Goal: Transaction & Acquisition: Purchase product/service

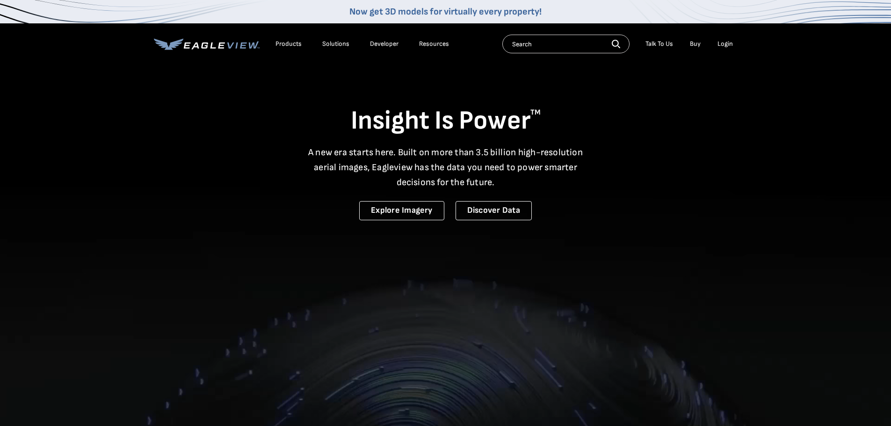
click at [723, 44] on div "Login" at bounding box center [725, 44] width 15 height 8
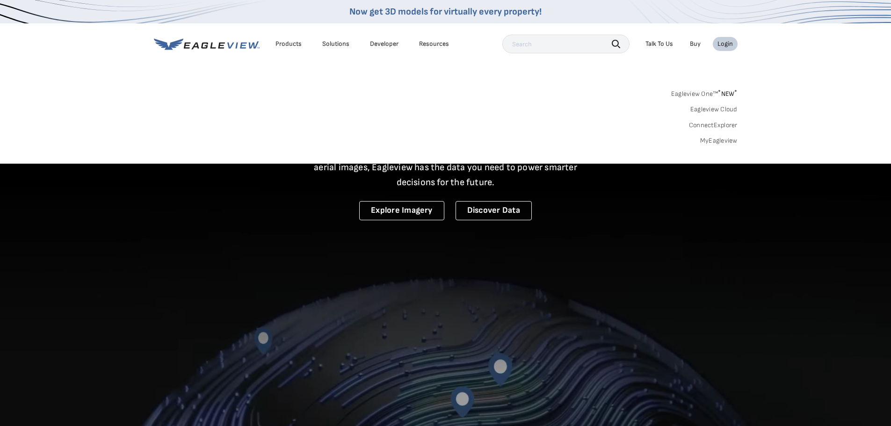
click at [714, 138] on link "MyEagleview" at bounding box center [718, 141] width 37 height 8
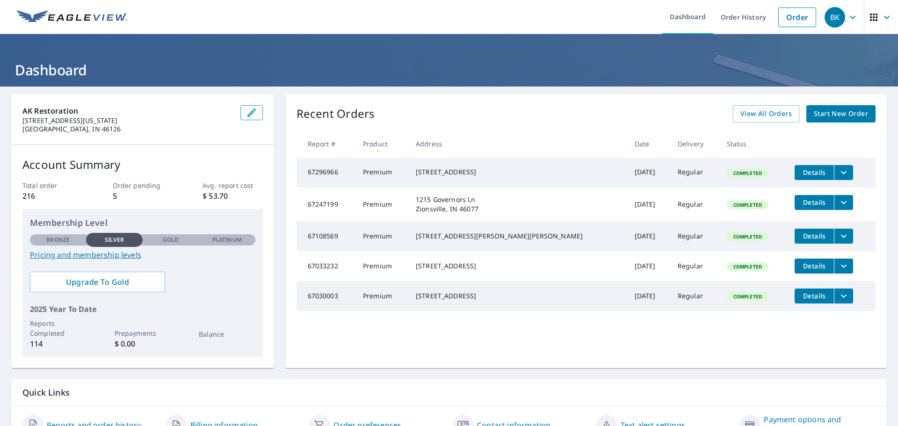
click at [681, 355] on div "Recent Orders View All Orders Start New Order Report # Product Address Date Del…" at bounding box center [586, 231] width 602 height 274
click at [792, 18] on link "Order" at bounding box center [798, 17] width 38 height 20
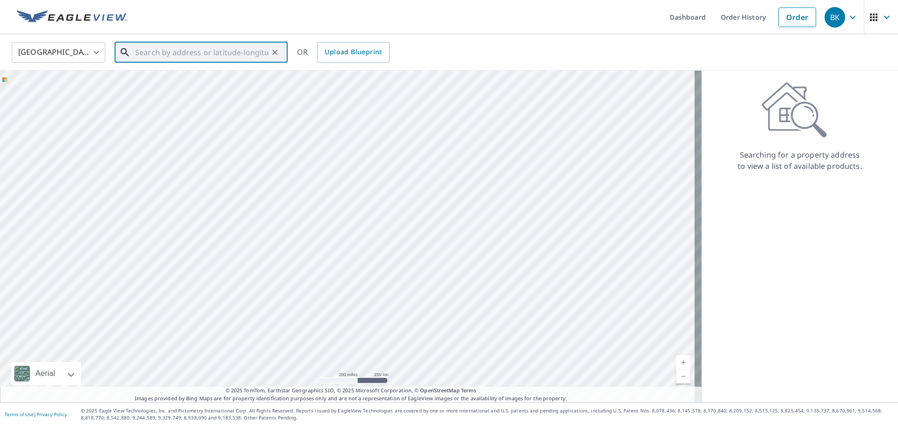
click at [189, 54] on input "text" at bounding box center [201, 52] width 133 height 26
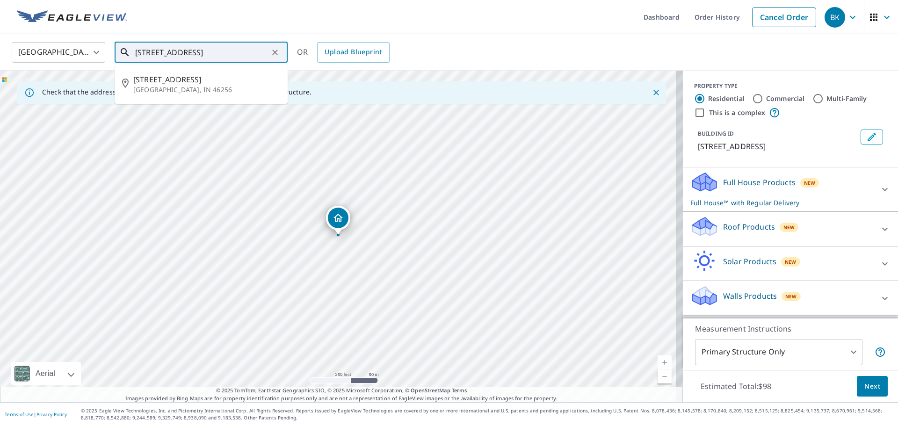
click at [208, 55] on input "9833 E. 96th St" at bounding box center [201, 52] width 133 height 26
click at [176, 88] on p "Indianapolis, IN 46256" at bounding box center [206, 89] width 147 height 9
type input "9833 E 96th St Indianapolis, IN 46256"
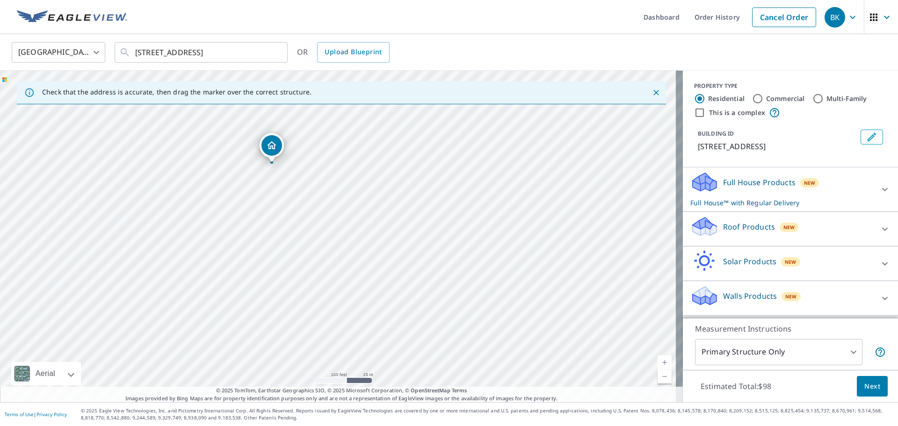
click at [754, 185] on p "Full House Products" at bounding box center [759, 182] width 73 height 11
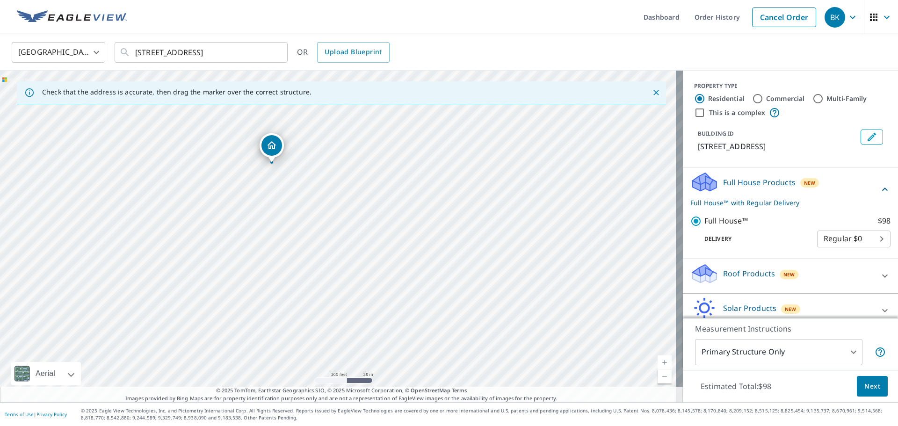
click at [729, 273] on p "Roof Products" at bounding box center [749, 273] width 52 height 11
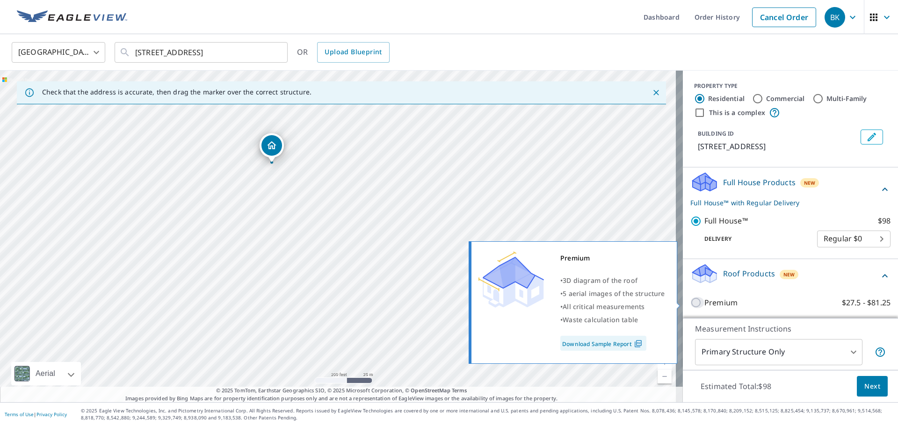
click at [691, 302] on input "Premium $27.5 - $81.25" at bounding box center [698, 302] width 14 height 11
checkbox input "true"
checkbox input "false"
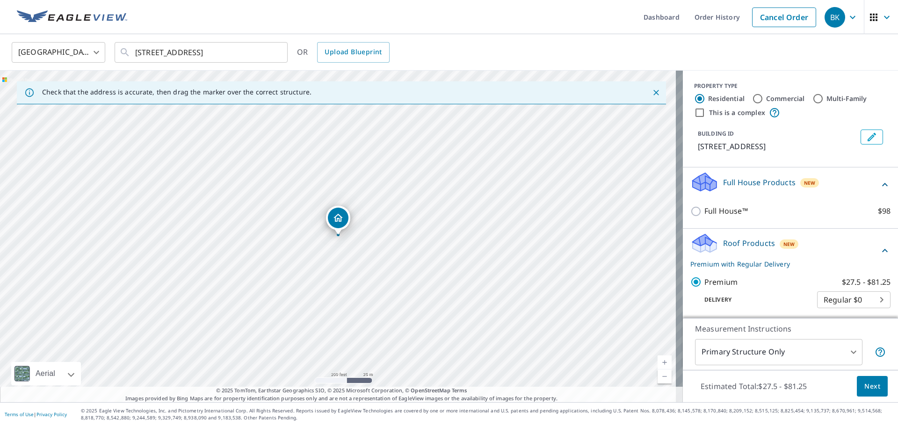
click at [870, 391] on span "Next" at bounding box center [873, 387] width 16 height 12
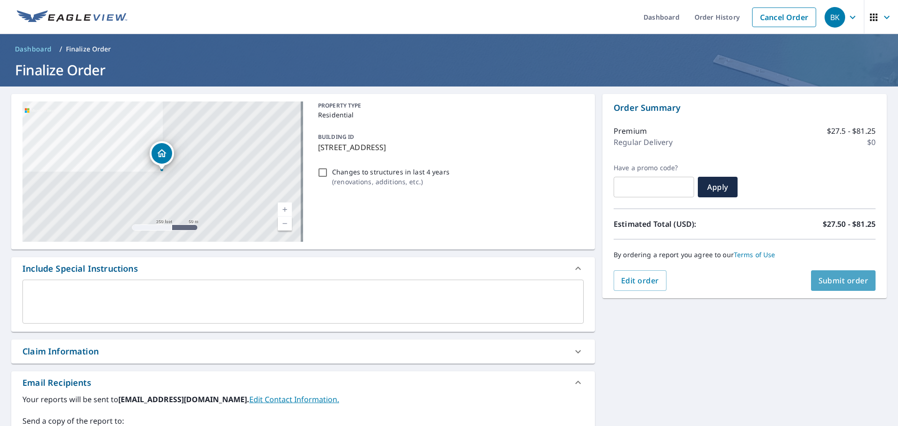
click at [833, 283] on span "Submit order" at bounding box center [844, 281] width 50 height 10
checkbox input "true"
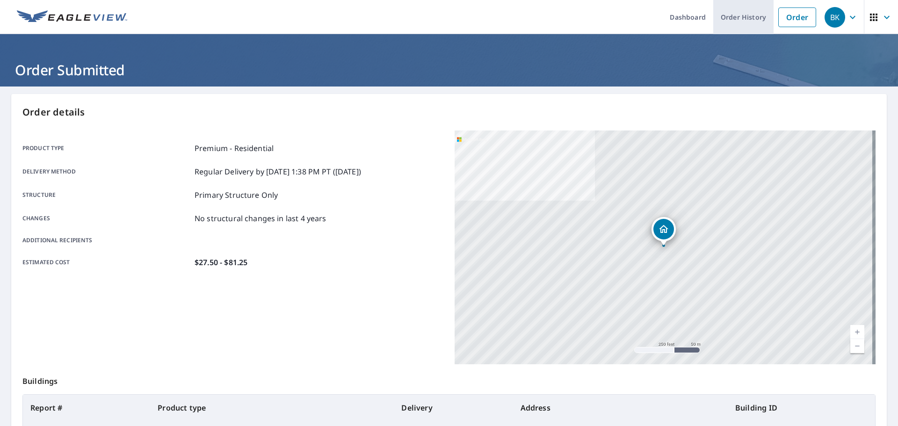
click at [737, 14] on link "Order History" at bounding box center [744, 17] width 60 height 34
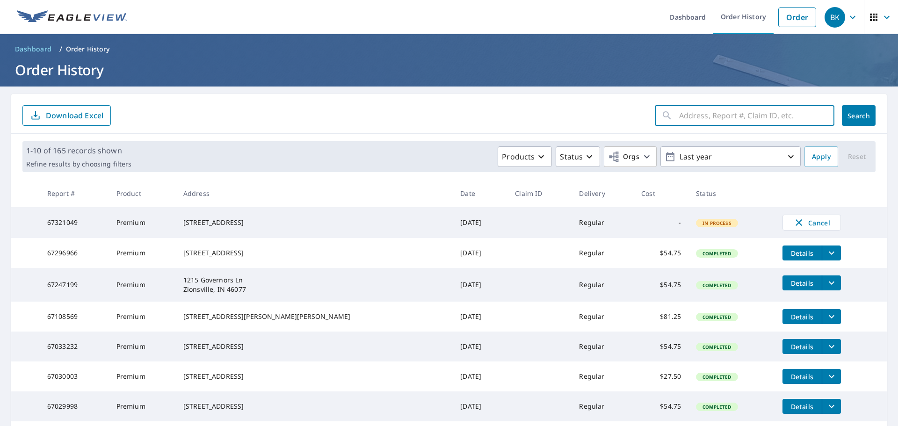
click at [728, 117] on input "text" at bounding box center [756, 115] width 155 height 26
type input "1820"
click button "Search" at bounding box center [859, 115] width 34 height 21
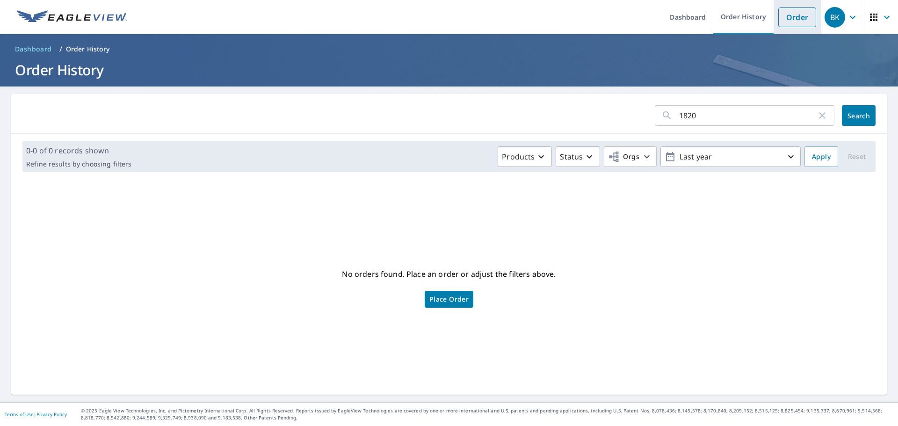
click at [787, 21] on link "Order" at bounding box center [798, 17] width 38 height 20
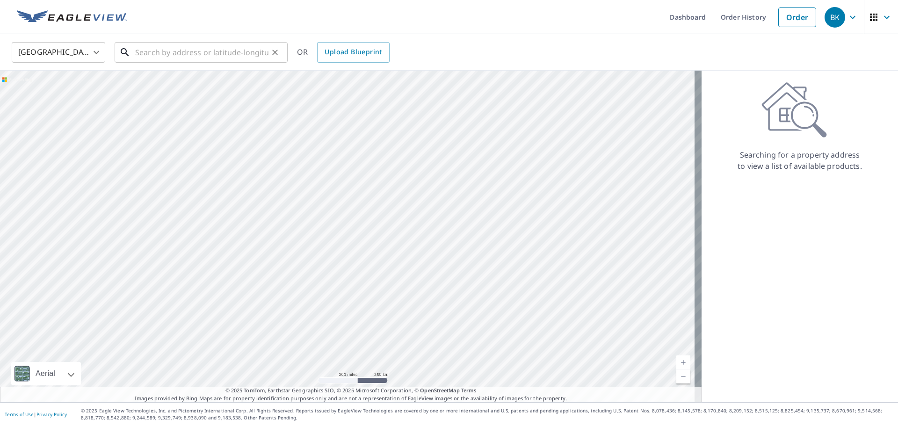
click at [212, 55] on input "text" at bounding box center [201, 52] width 133 height 26
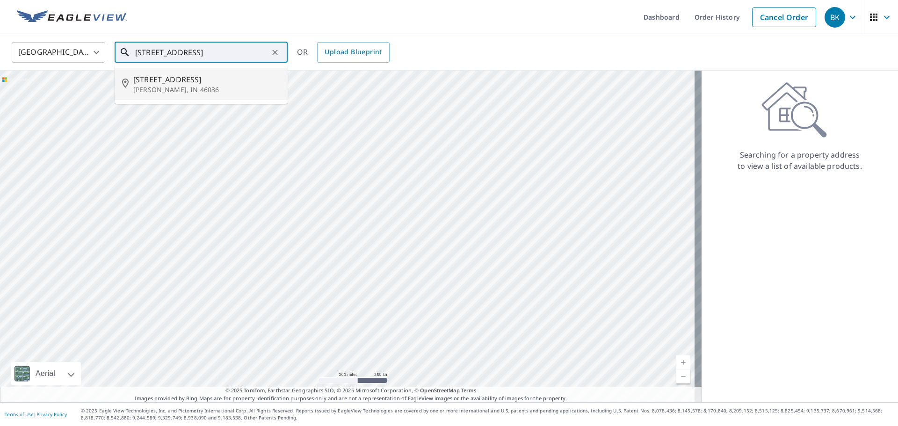
click at [146, 87] on p "Elwood, IN 46036" at bounding box center [206, 89] width 147 height 9
type input "1820 S I St Elwood, IN 46036"
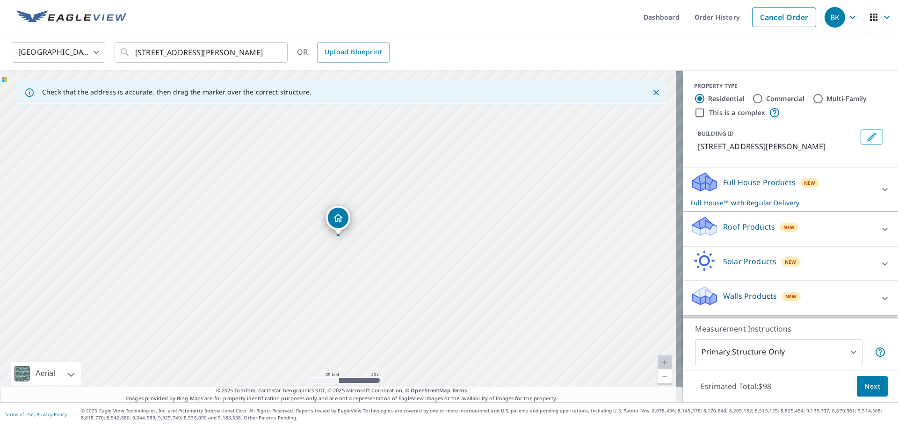
click at [276, 209] on div "1820 S I St Elwood, IN 46036" at bounding box center [341, 237] width 683 height 332
click at [746, 197] on div "Full House Products New Full House™ with Regular Delivery" at bounding box center [782, 189] width 183 height 36
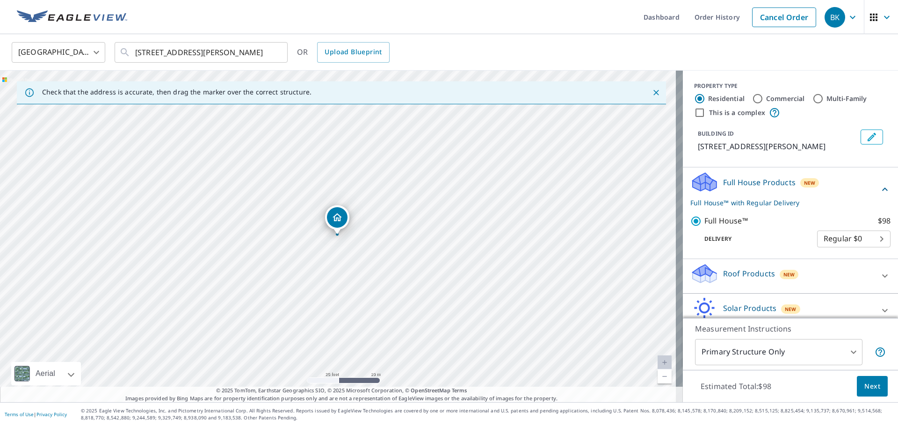
click at [729, 276] on p "Roof Products" at bounding box center [749, 273] width 52 height 11
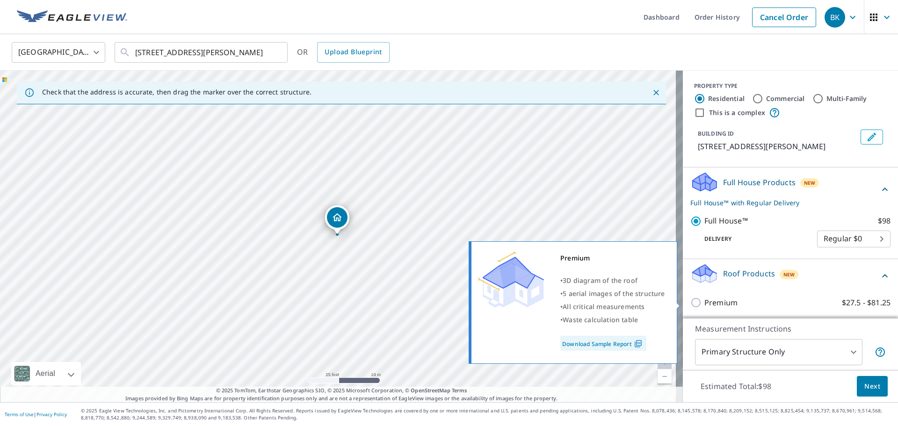
click at [691, 302] on input "Premium $27.5 - $81.25" at bounding box center [698, 302] width 14 height 11
checkbox input "true"
checkbox input "false"
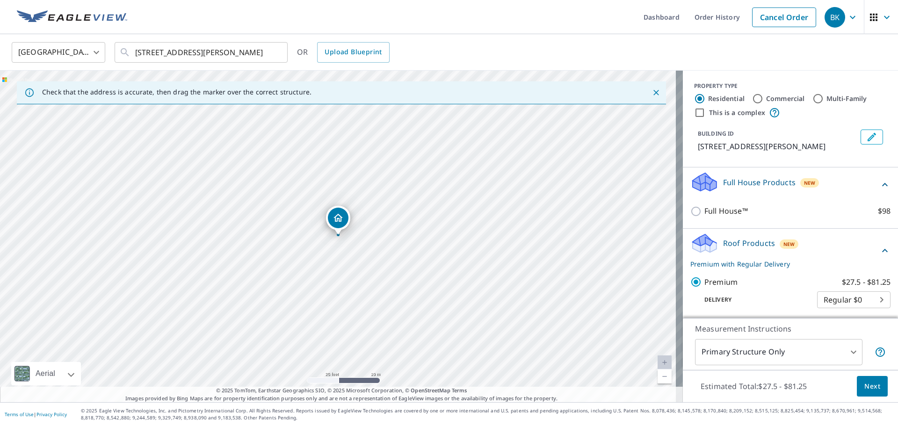
click at [865, 391] on span "Next" at bounding box center [873, 387] width 16 height 12
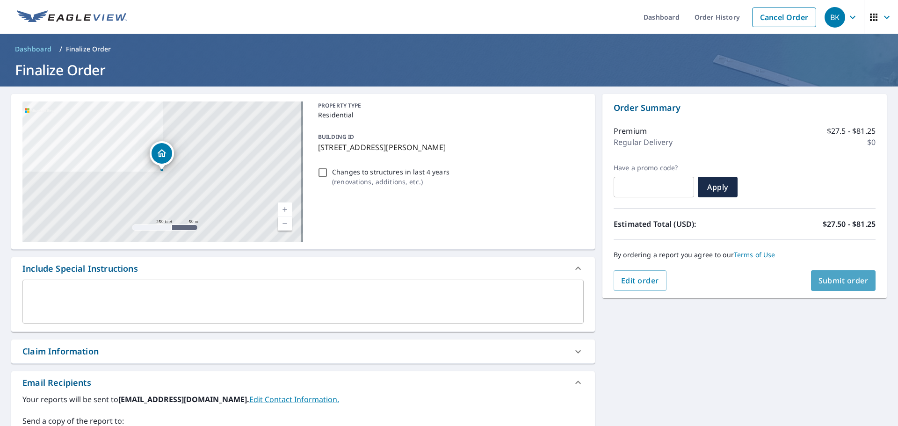
click at [823, 282] on span "Submit order" at bounding box center [844, 281] width 50 height 10
checkbox input "true"
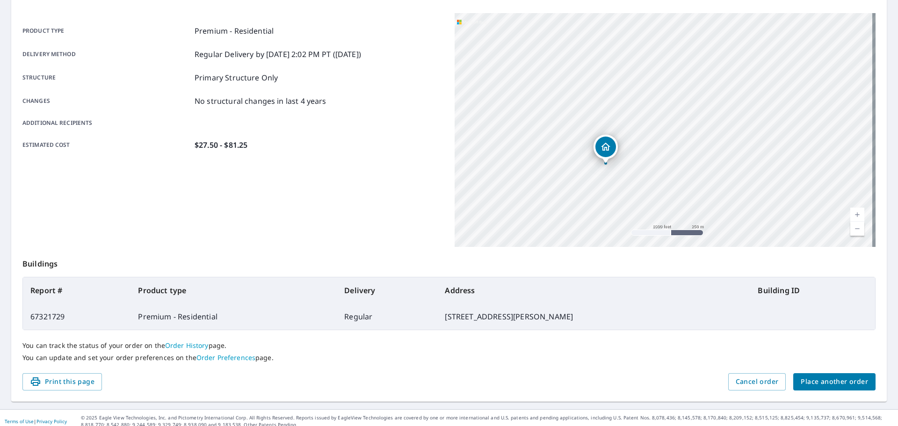
scroll to position [124, 0]
